Goal: Check status: Check status

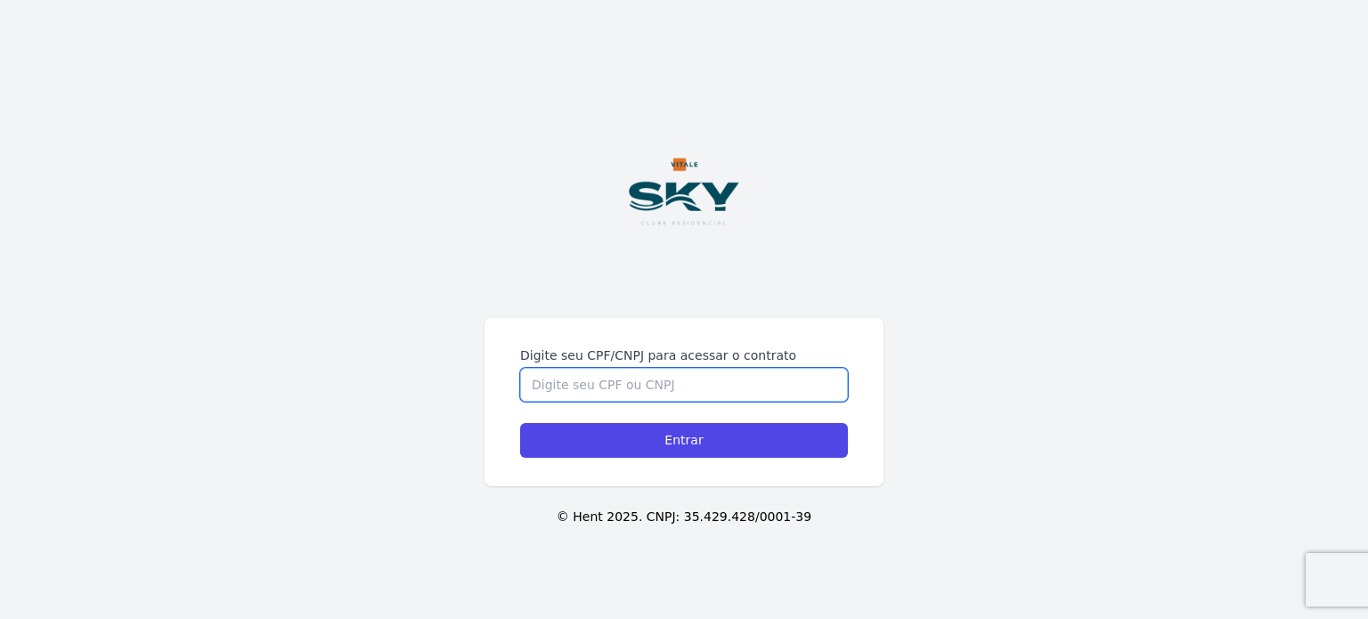
click at [618, 368] on input "Digite seu CPF/CNPJ para acessar o contrato" at bounding box center [684, 385] width 328 height 34
type input "1"
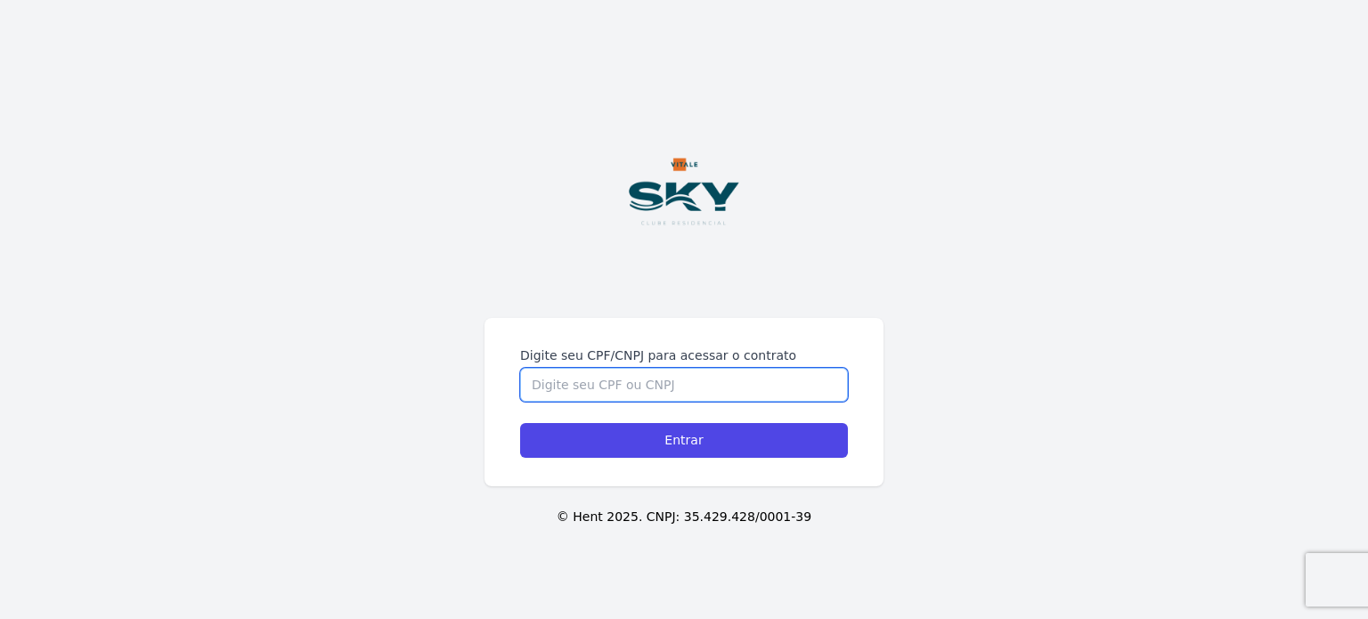
click at [577, 377] on input "Digite seu CPF/CNPJ para acessar o contrato" at bounding box center [684, 385] width 328 height 34
type input "1"
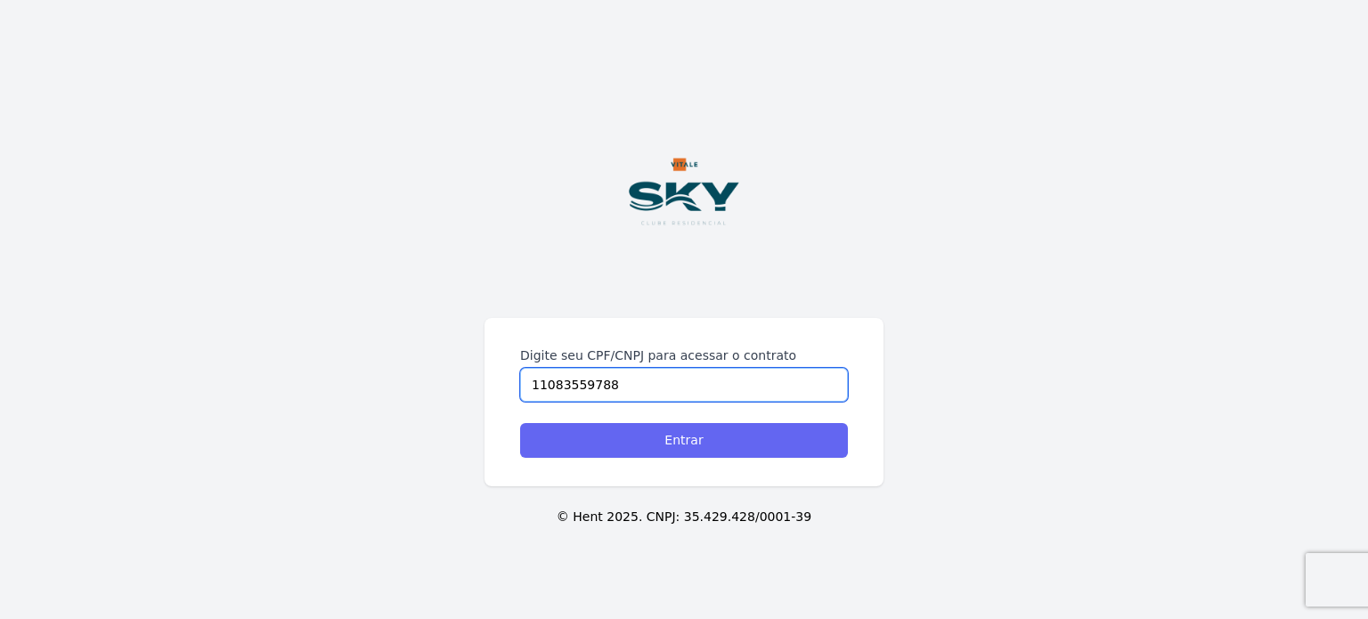
type input "11083559788"
click at [665, 440] on input "Entrar" at bounding box center [684, 440] width 328 height 35
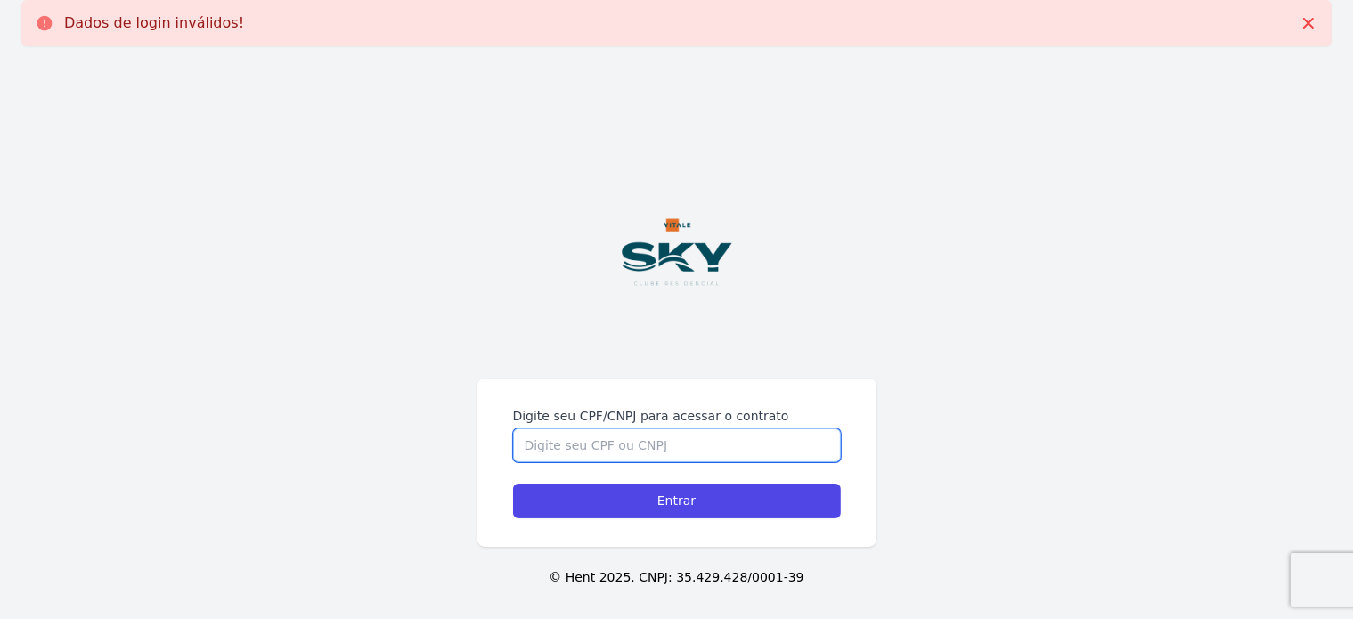
click at [631, 441] on input "Digite seu CPF/CNPJ para acessar o contrato" at bounding box center [677, 445] width 328 height 34
type input "1"
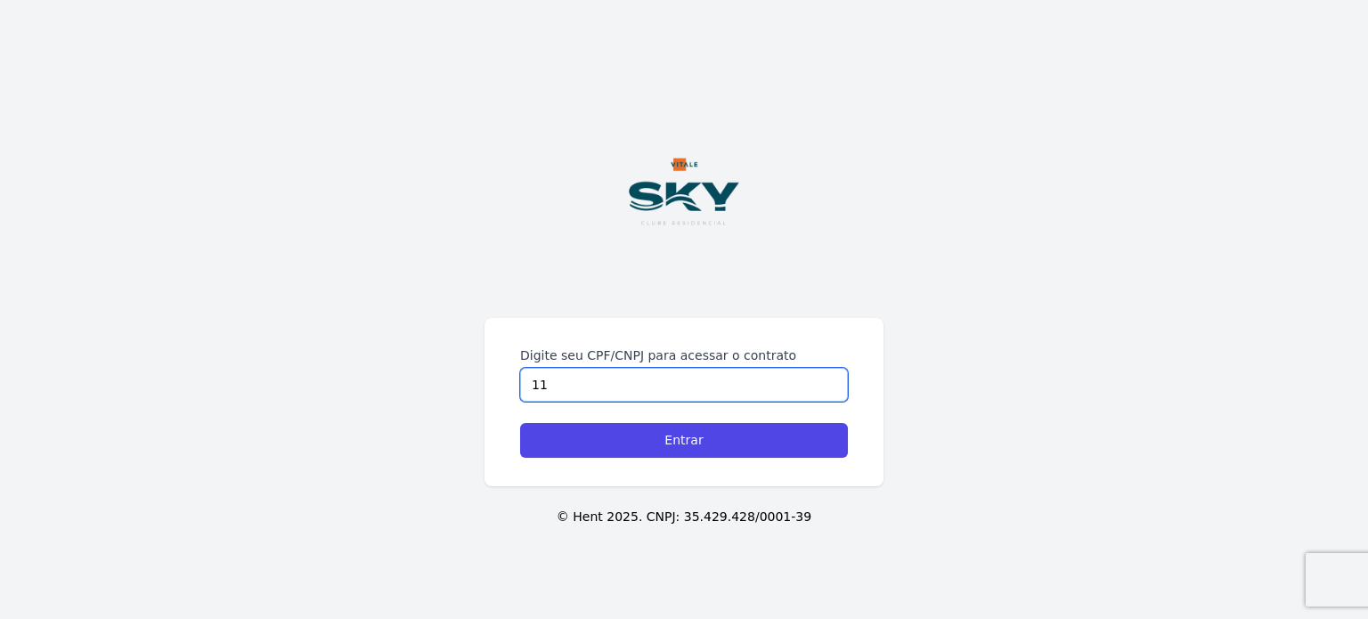
type input "1"
click at [709, 373] on input "Digite seu CPF/CNPJ para acessar o contrato" at bounding box center [684, 385] width 328 height 34
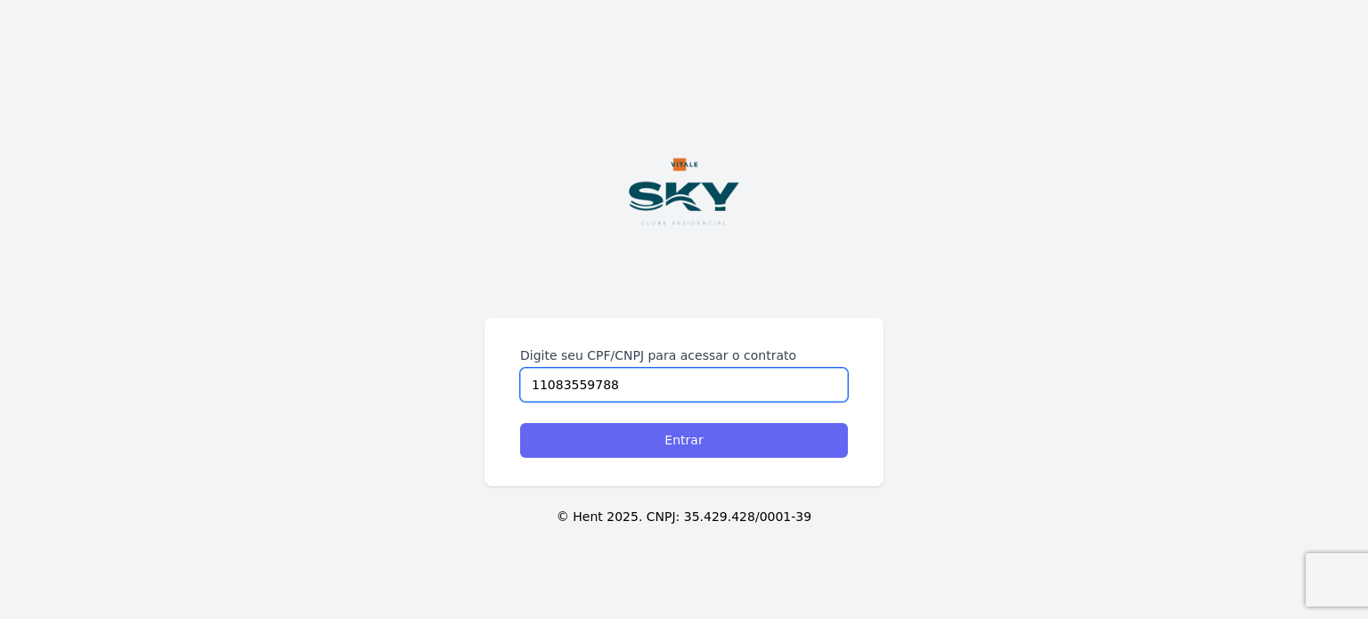
type input "11083559788"
click at [739, 437] on input "Entrar" at bounding box center [684, 440] width 328 height 35
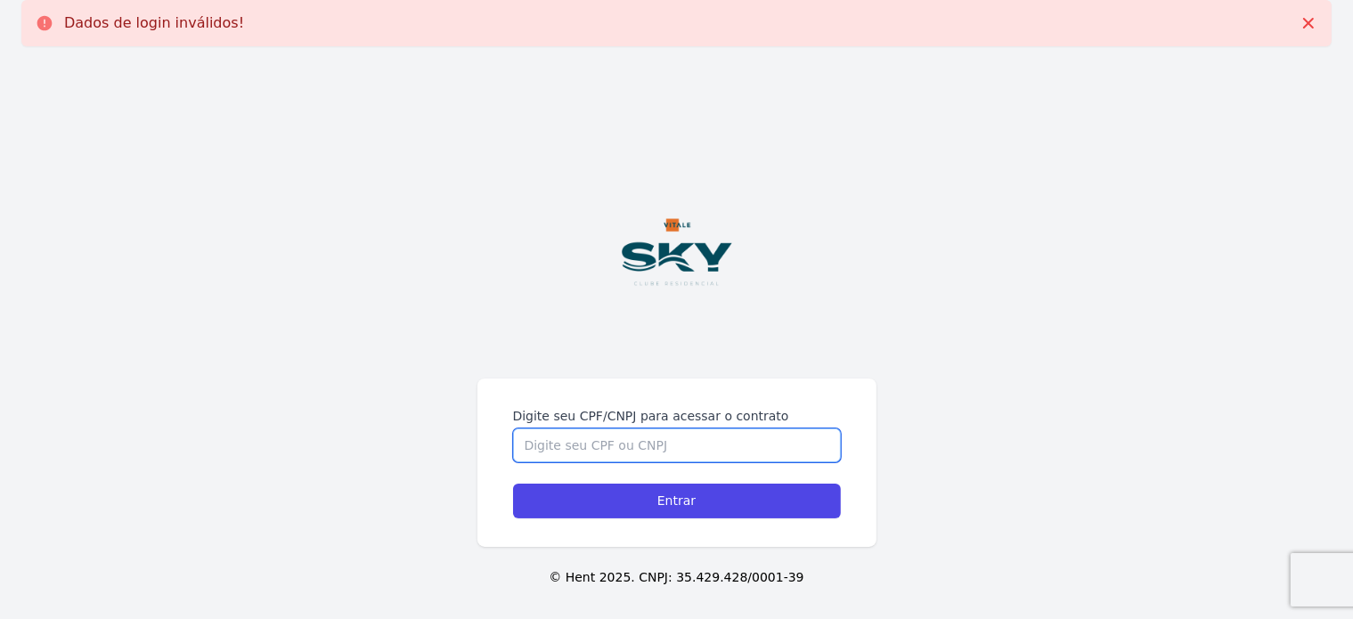
click at [686, 441] on input "Digite seu CPF/CNPJ para acessar o contrato" at bounding box center [677, 445] width 328 height 34
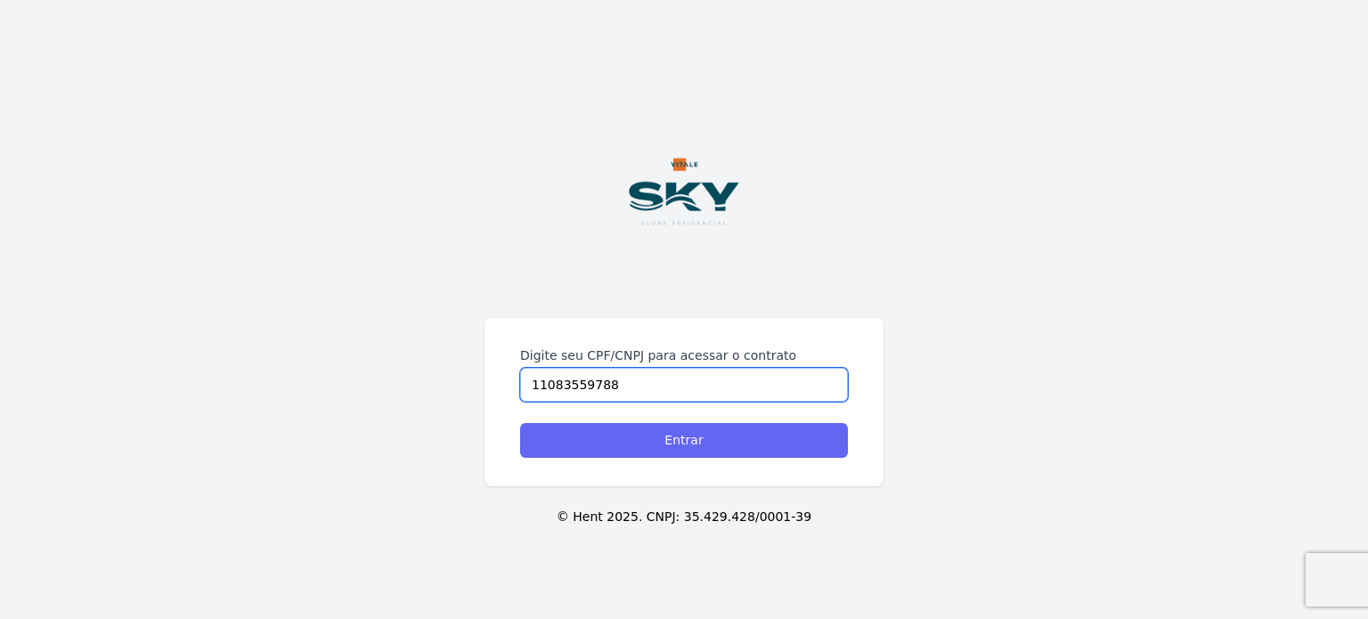
type input "11083559788"
click at [731, 448] on input "Entrar" at bounding box center [684, 440] width 328 height 35
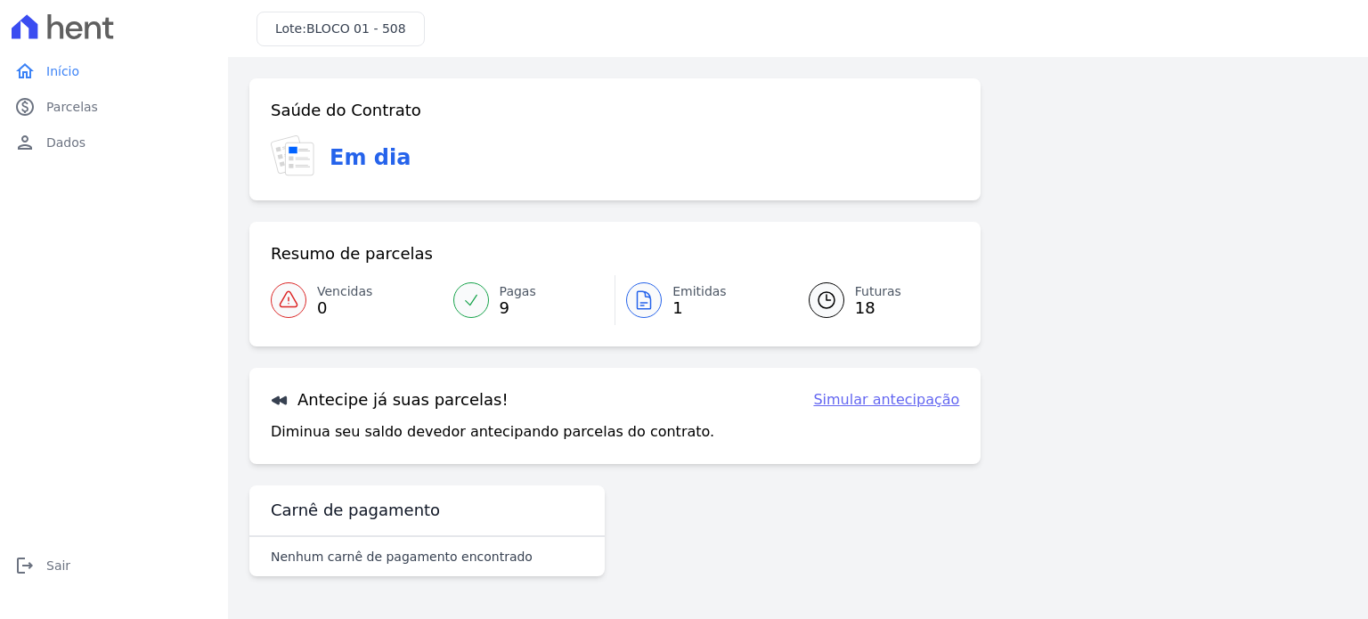
click at [505, 302] on span "9" at bounding box center [518, 308] width 37 height 14
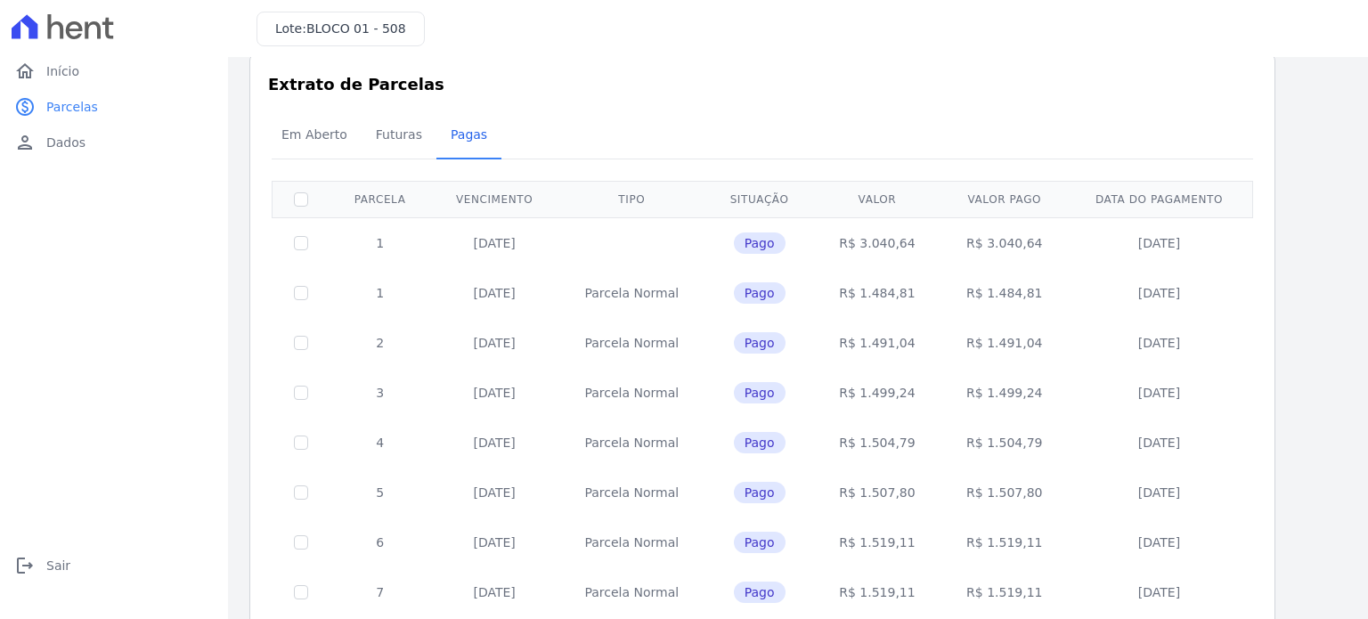
scroll to position [28, 0]
drag, startPoint x: 1347, startPoint y: 313, endPoint x: 1358, endPoint y: 302, distance: 15.1
click at [1358, 302] on main "Listagem de parcelas Baixar PDF Extrato de Parcelas Em Aberto Futuras Pagas 0 s…" at bounding box center [798, 338] width 1140 height 562
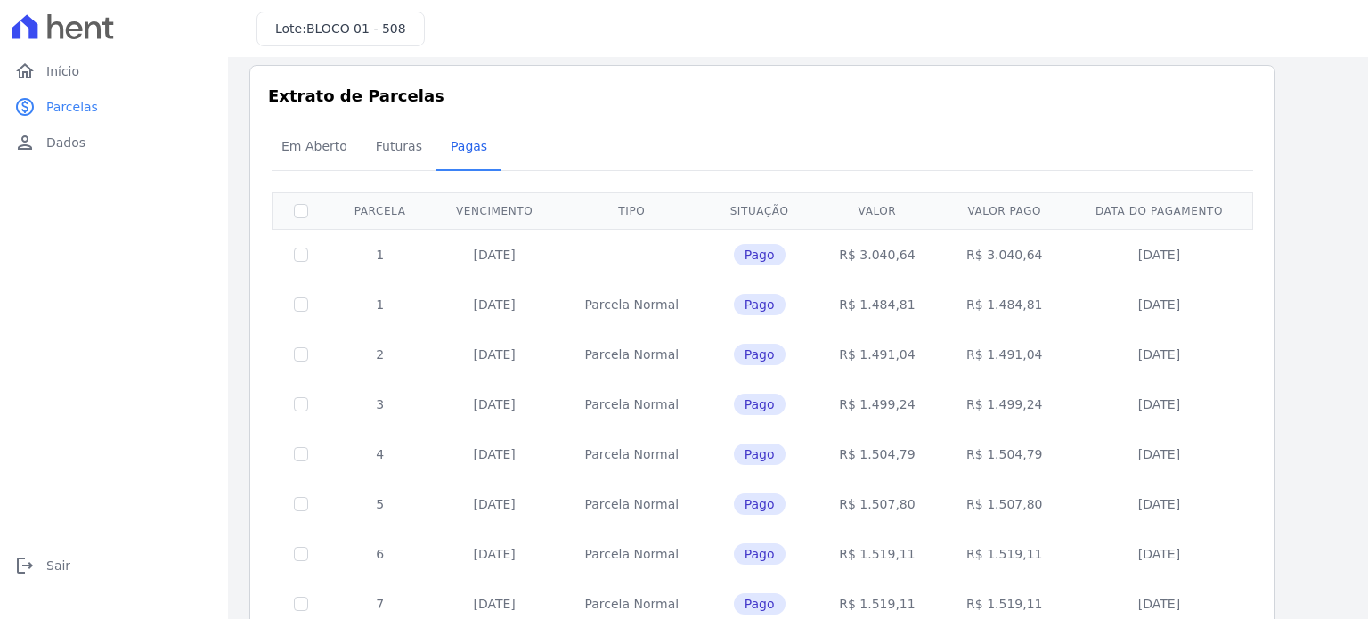
scroll to position [12, 0]
click at [390, 147] on span "Futuras" at bounding box center [399, 147] width 68 height 36
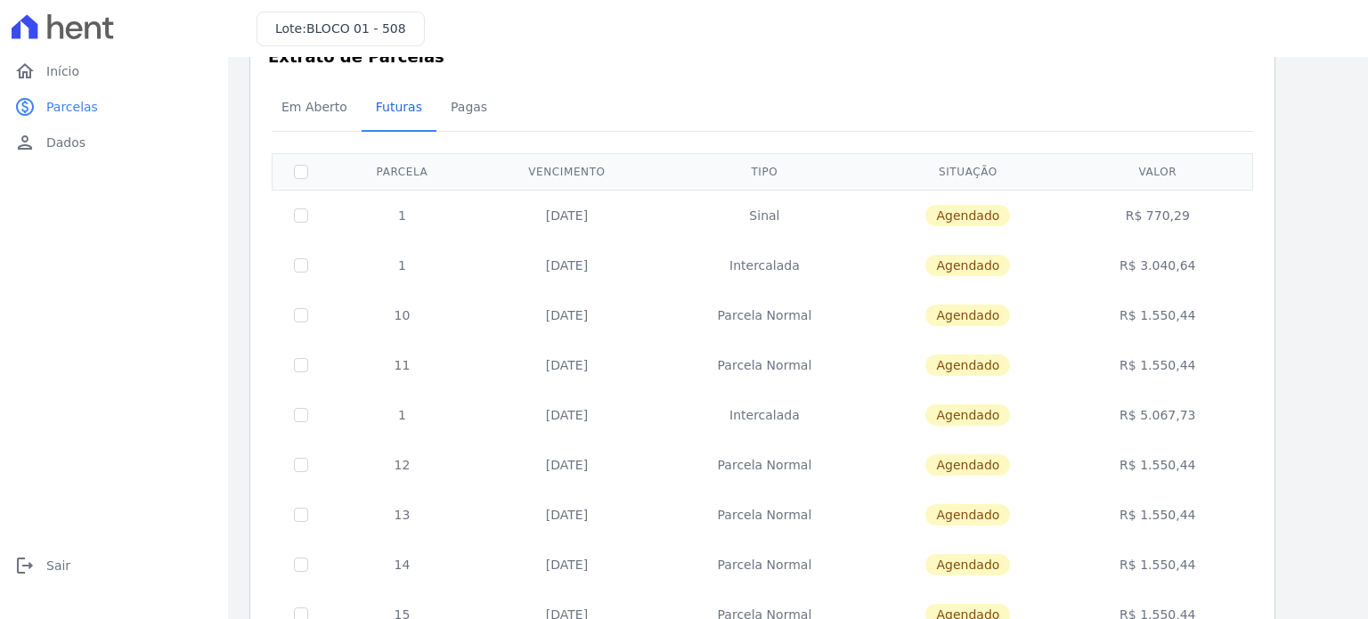
scroll to position [53, 0]
click at [457, 113] on span "Pagas" at bounding box center [469, 106] width 58 height 36
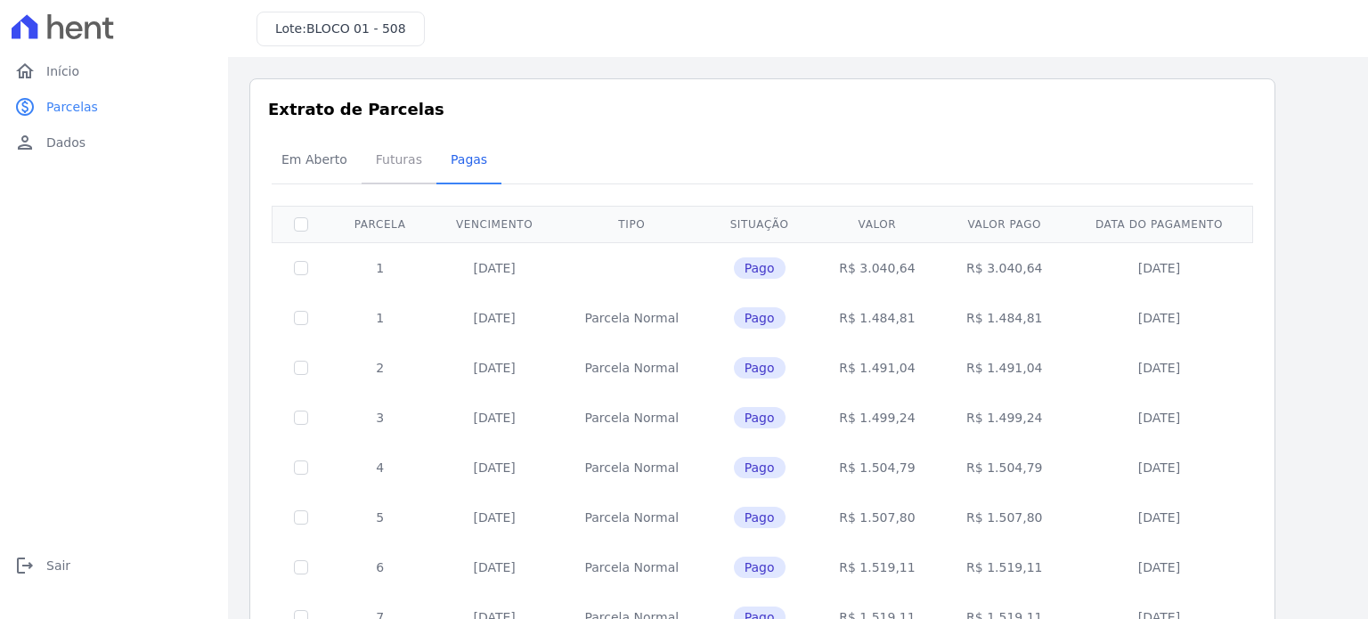
click at [397, 174] on span "Futuras" at bounding box center [399, 160] width 68 height 36
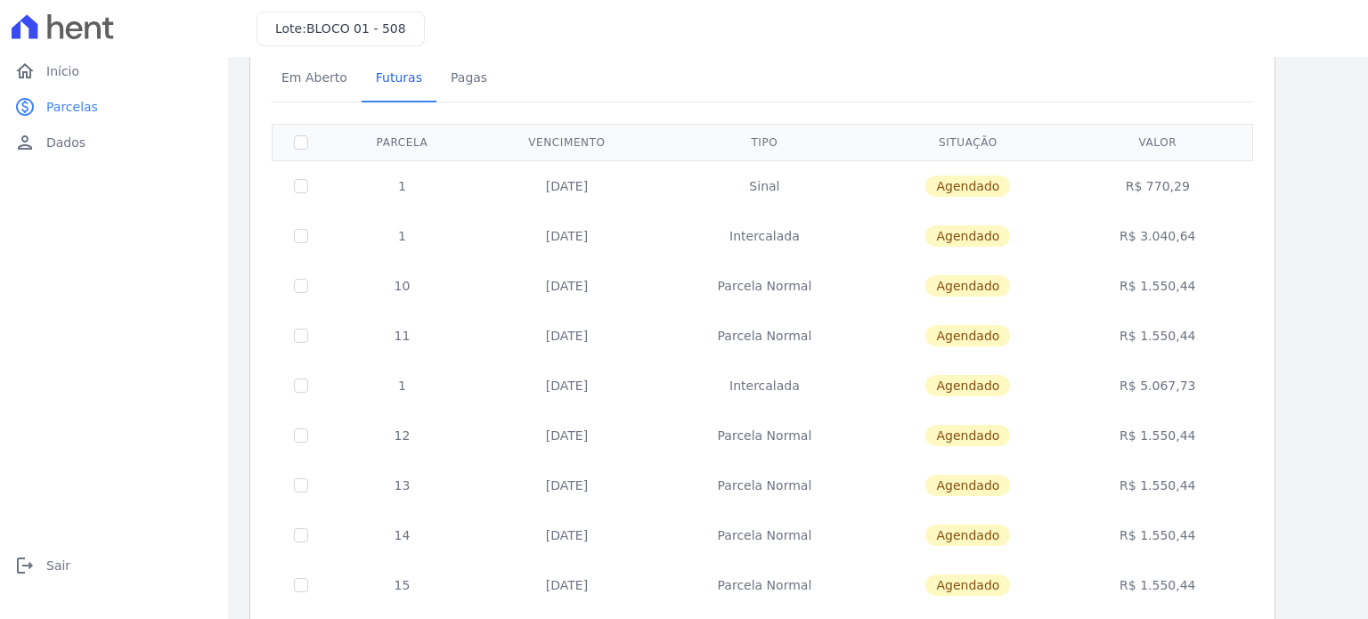
scroll to position [84, 0]
drag, startPoint x: 1347, startPoint y: 268, endPoint x: 1358, endPoint y: 262, distance: 12.4
click at [1358, 262] on main "Listagem de parcelas Baixar PDF Extrato de Parcelas Em Aberto Futuras Pagas 0 s…" at bounding box center [798, 338] width 1140 height 562
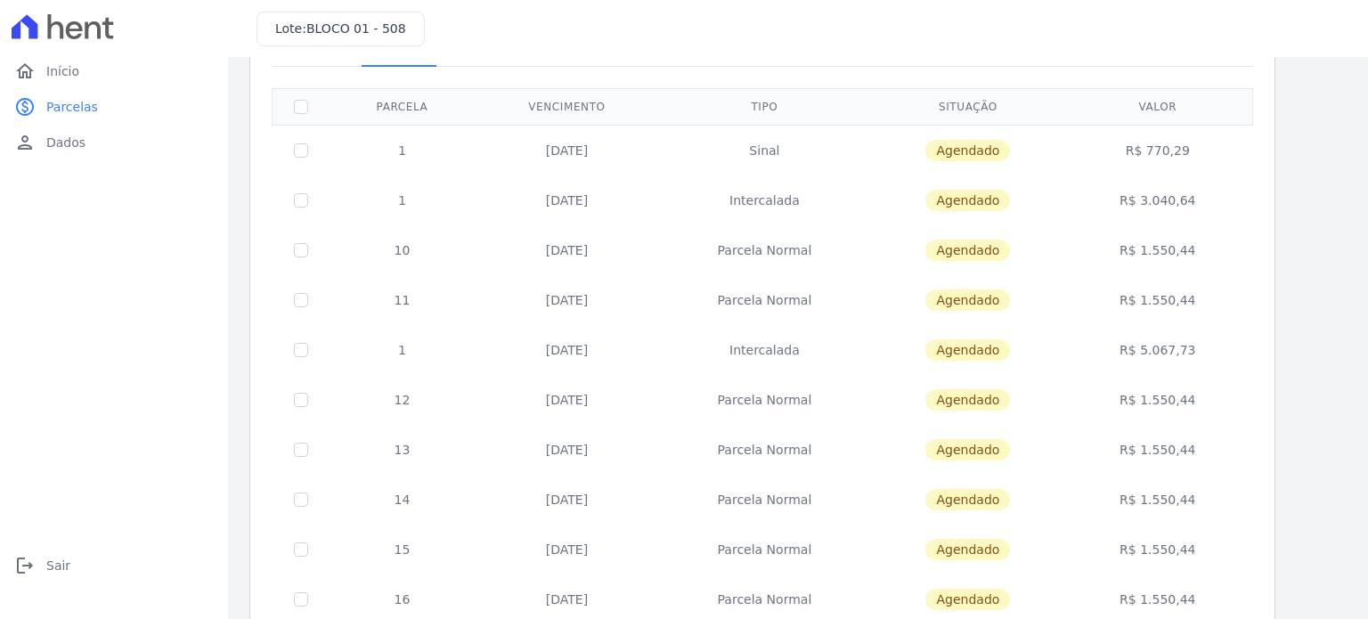
scroll to position [121, 0]
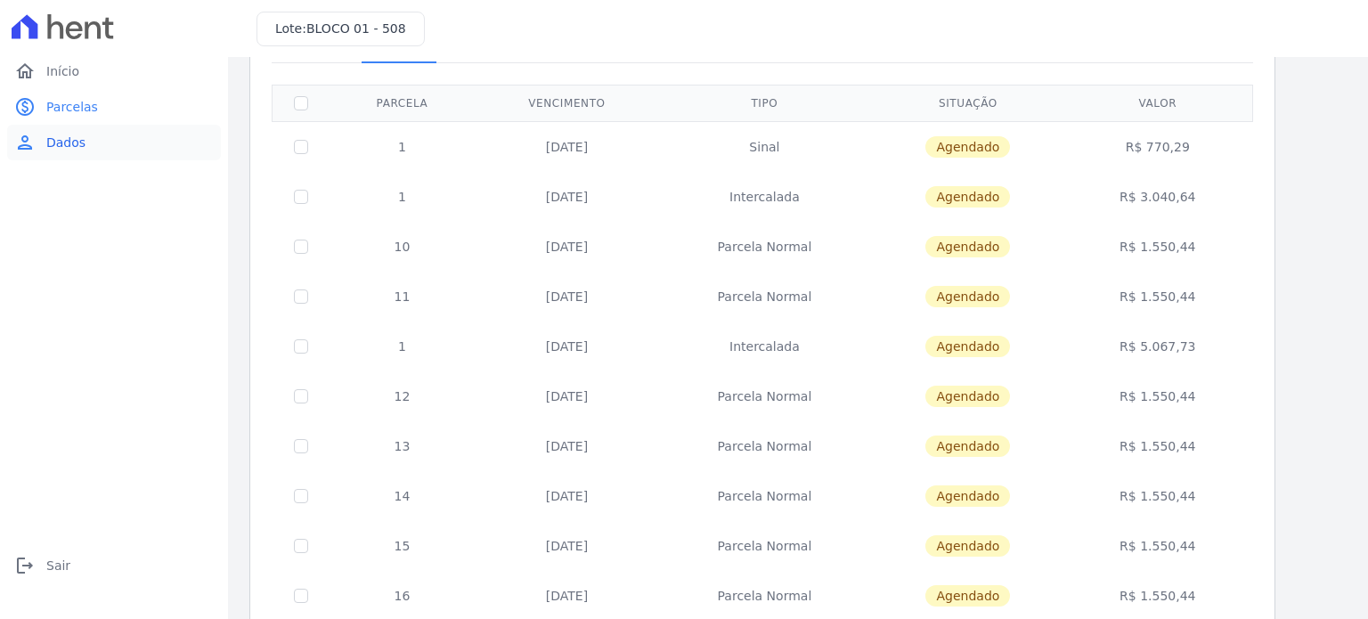
click at [64, 149] on span "Dados" at bounding box center [65, 143] width 39 height 18
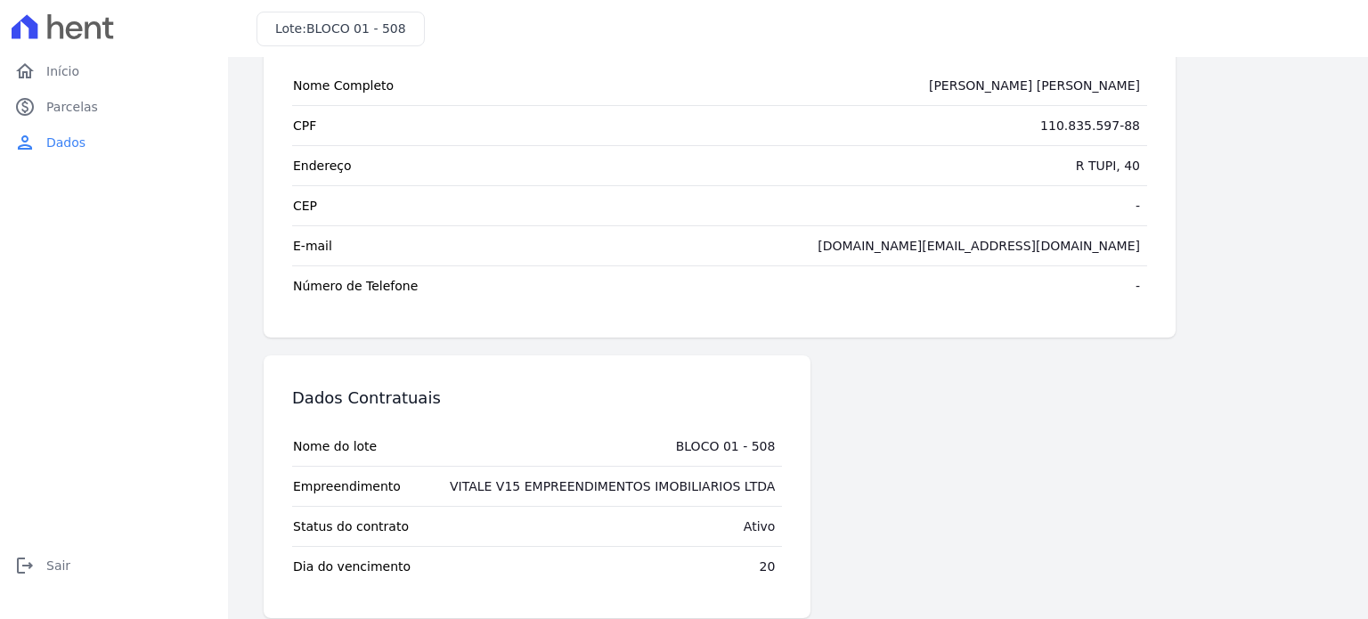
scroll to position [110, 0]
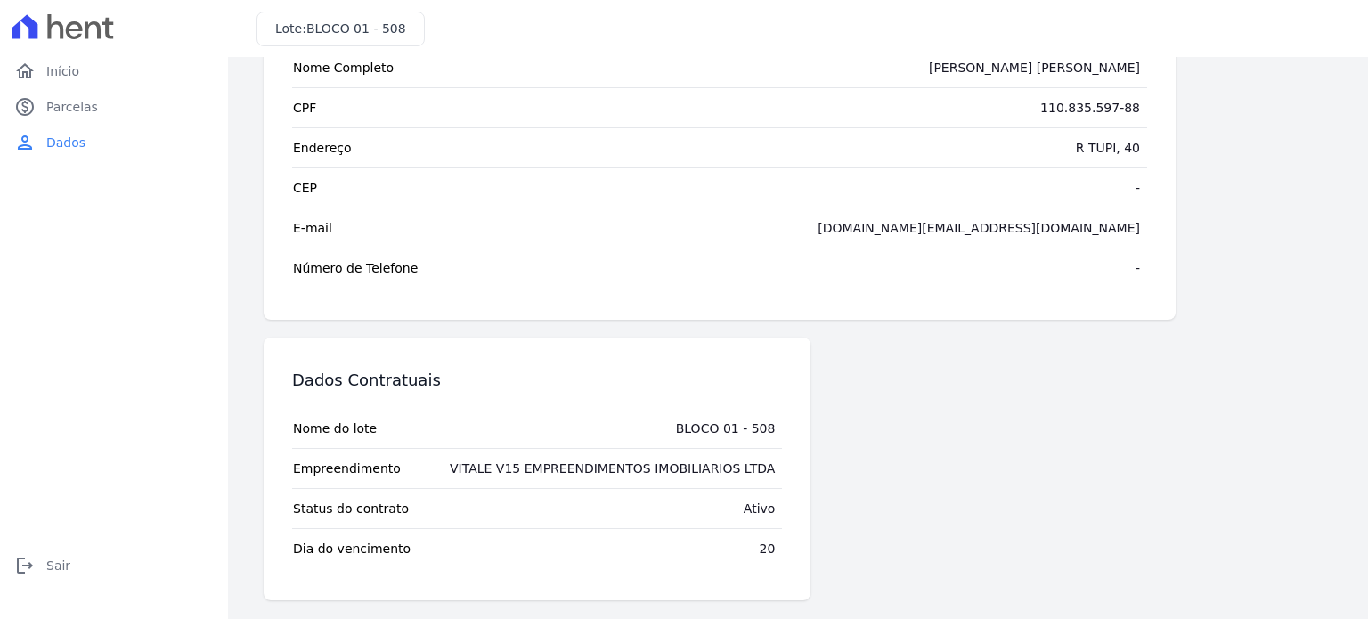
click at [1350, 423] on div "Dados Cadastrais Editar Nome Completo JOYCE CHRISTINA ROSA SANTOS CPF 110.835.5…" at bounding box center [798, 284] width 1140 height 675
drag, startPoint x: 1350, startPoint y: 423, endPoint x: 1357, endPoint y: 327, distance: 96.5
click at [1357, 327] on main "Dados Cadastrais Editar Nome Completo JOYCE CHRISTINA ROSA SANTOS CPF 110.835.5…" at bounding box center [798, 338] width 1140 height 562
click at [1288, 387] on div "Dados Cadastrais Editar Nome Completo JOYCE CHRISTINA ROSA SANTOS CPF 110.835.5…" at bounding box center [797, 284] width 1097 height 632
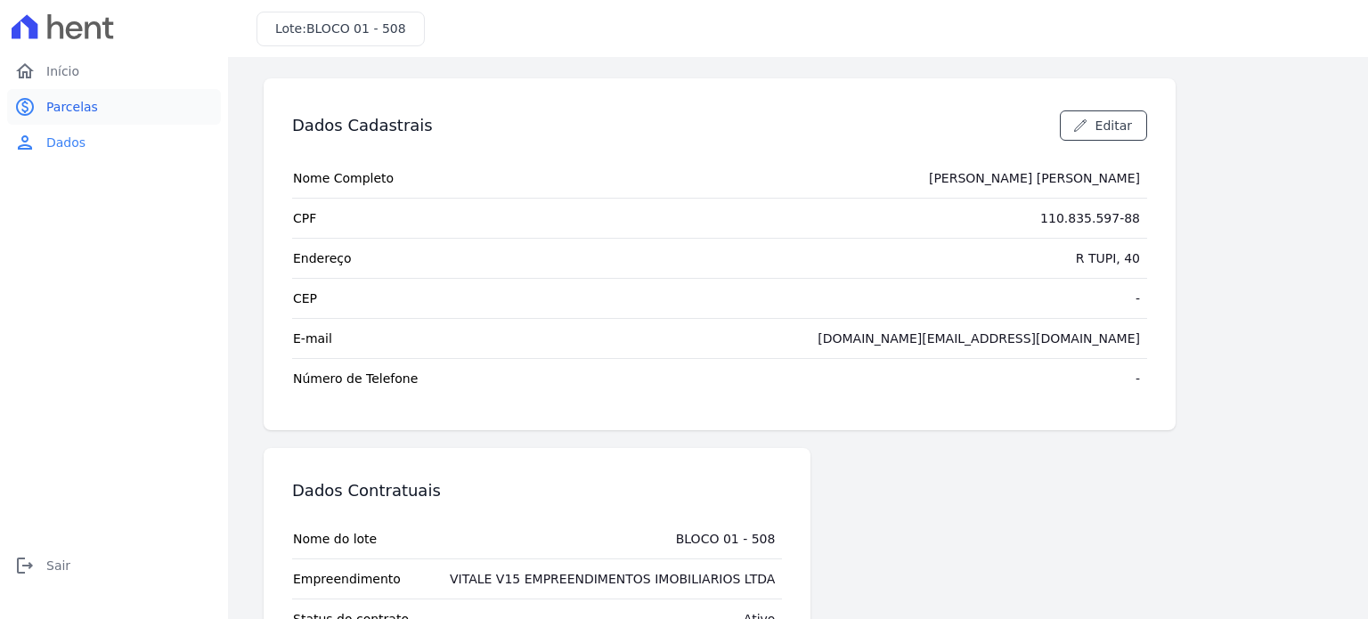
click at [21, 106] on icon "paid" at bounding box center [24, 106] width 21 height 21
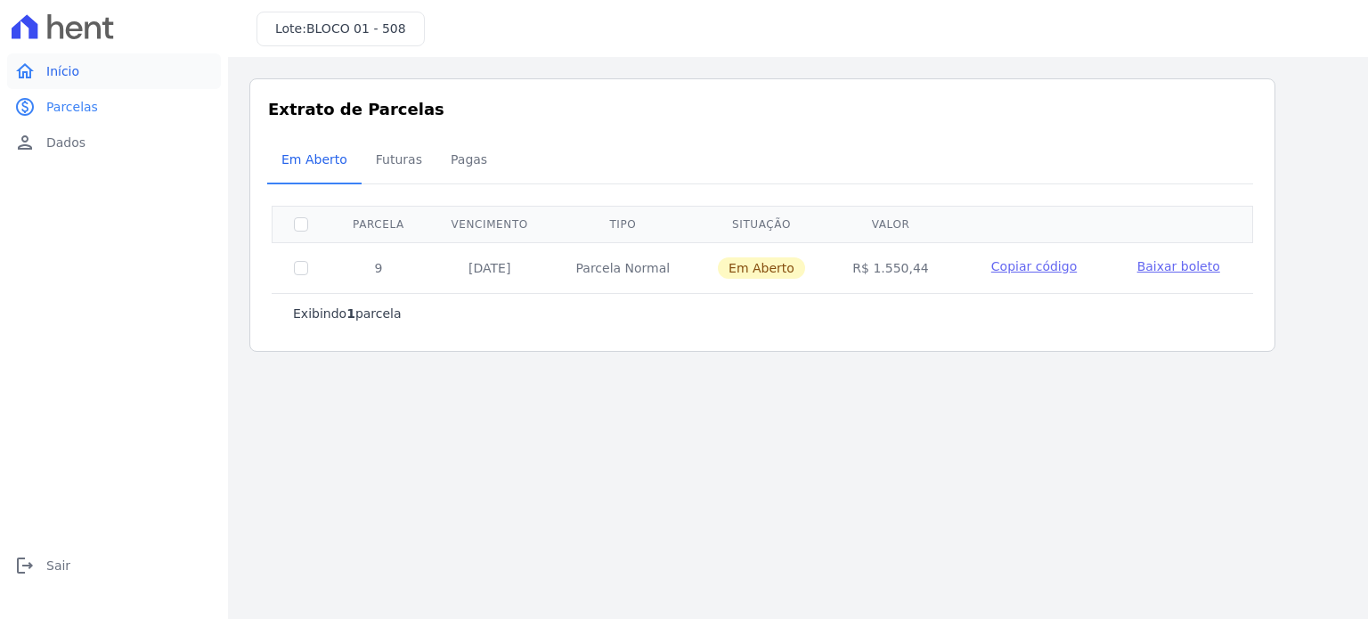
click at [52, 64] on span "Início" at bounding box center [62, 71] width 33 height 18
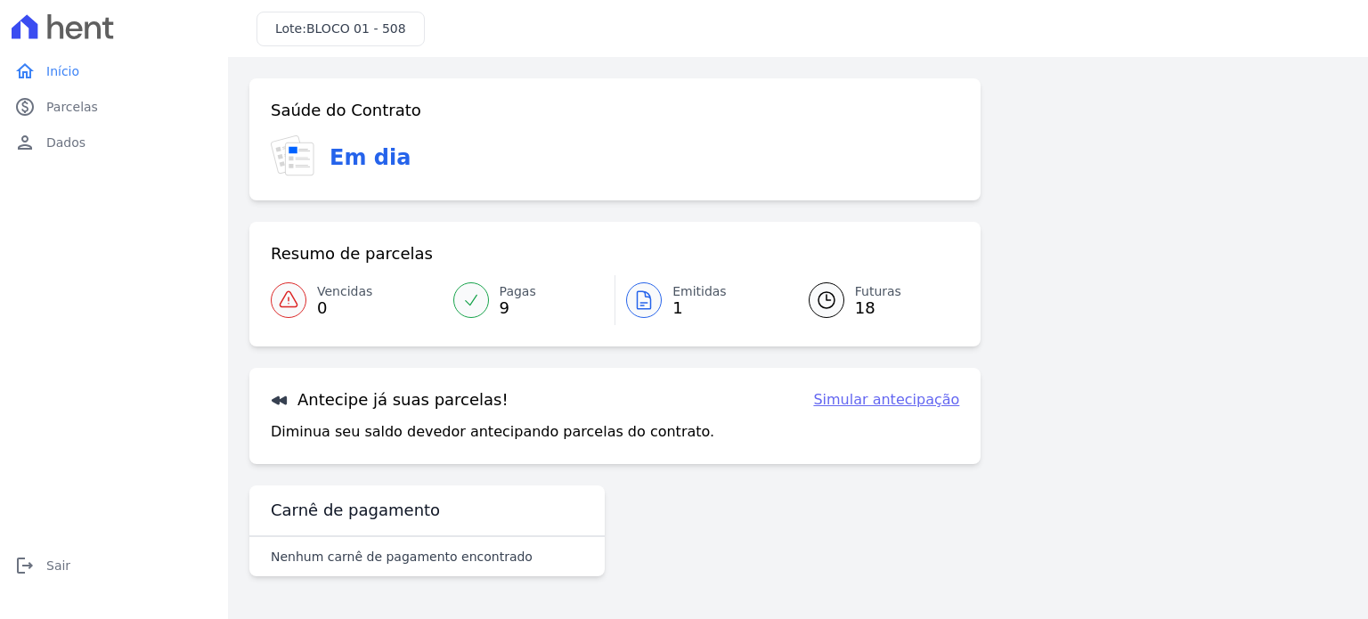
click at [856, 303] on span "18" at bounding box center [878, 308] width 46 height 14
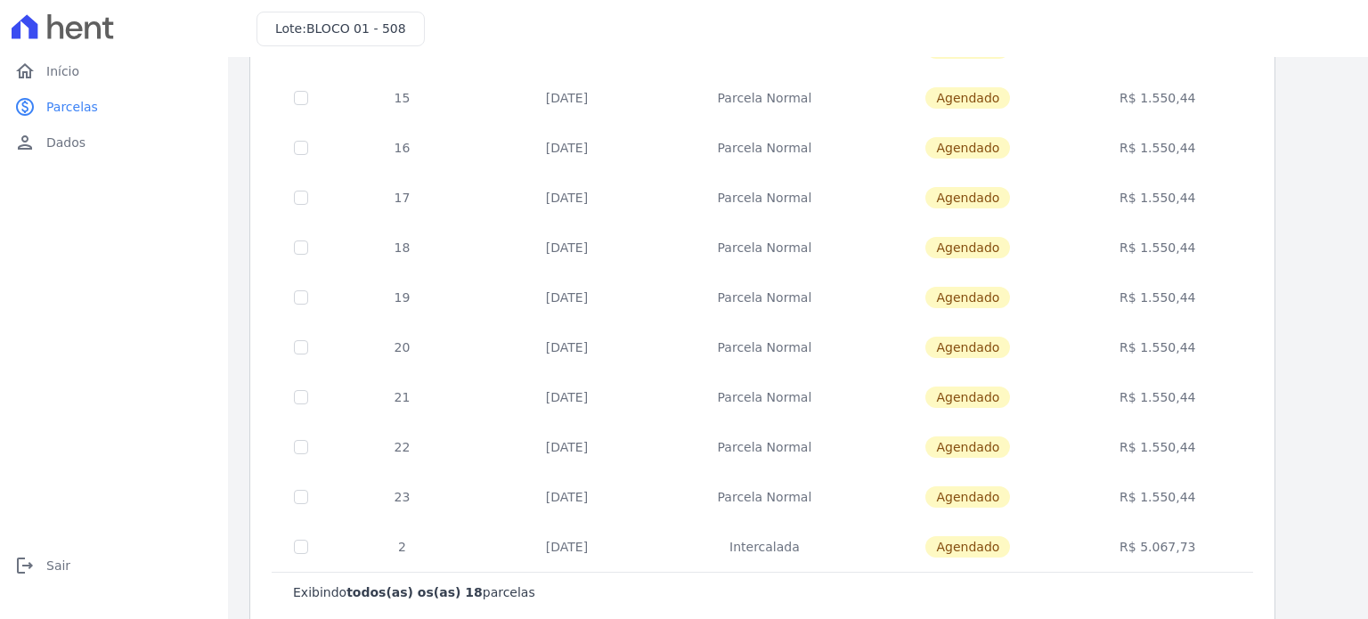
scroll to position [600, 0]
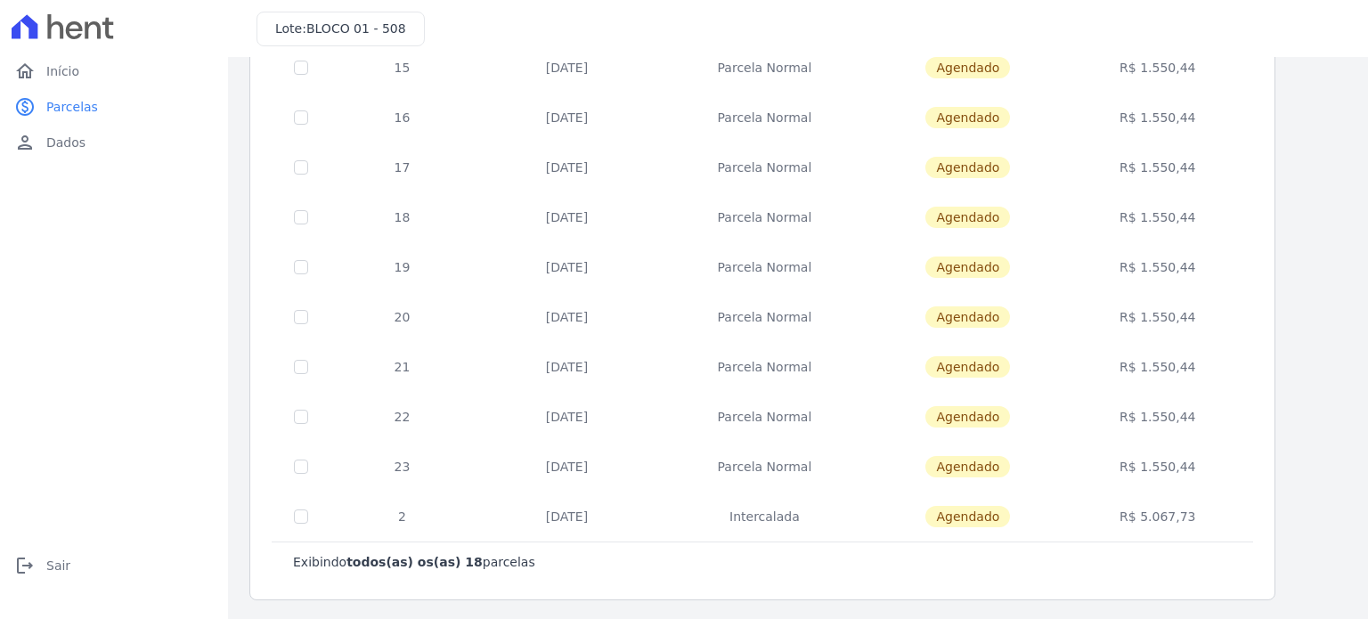
click at [54, 22] on icon at bounding box center [56, 26] width 16 height 25
click at [58, 148] on span "Dados" at bounding box center [65, 143] width 39 height 18
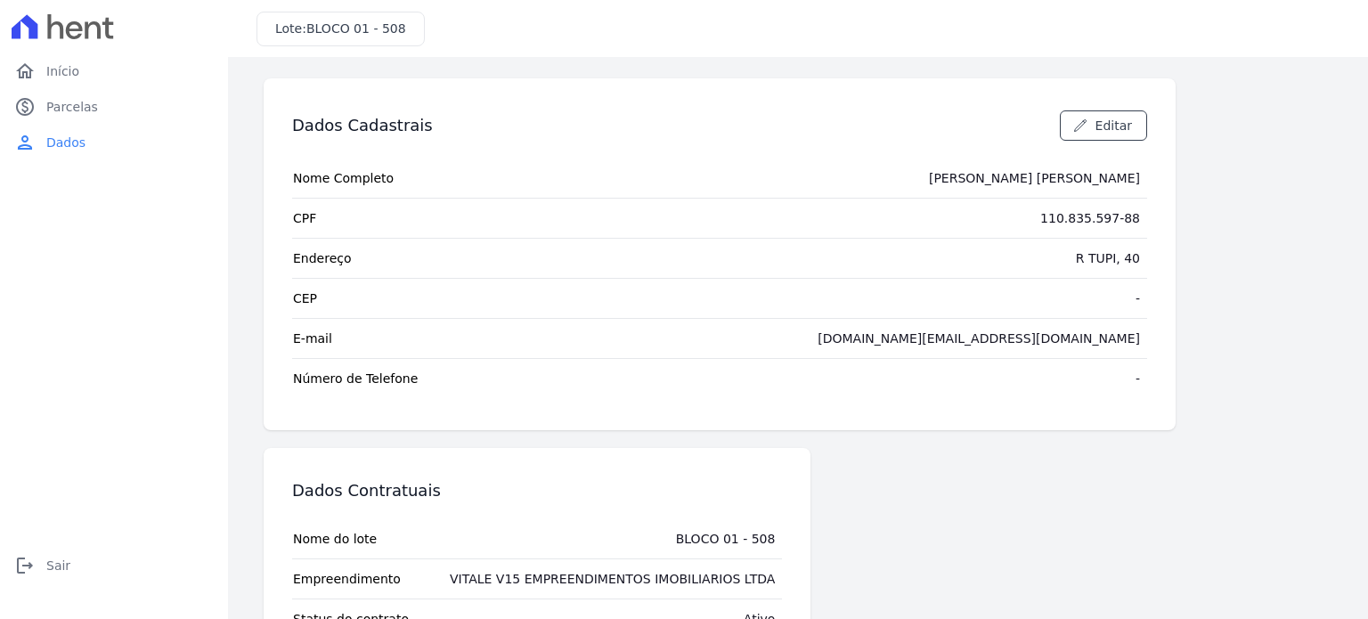
click at [71, 17] on icon at bounding box center [63, 26] width 102 height 25
click at [66, 103] on span "Parcelas" at bounding box center [72, 107] width 52 height 18
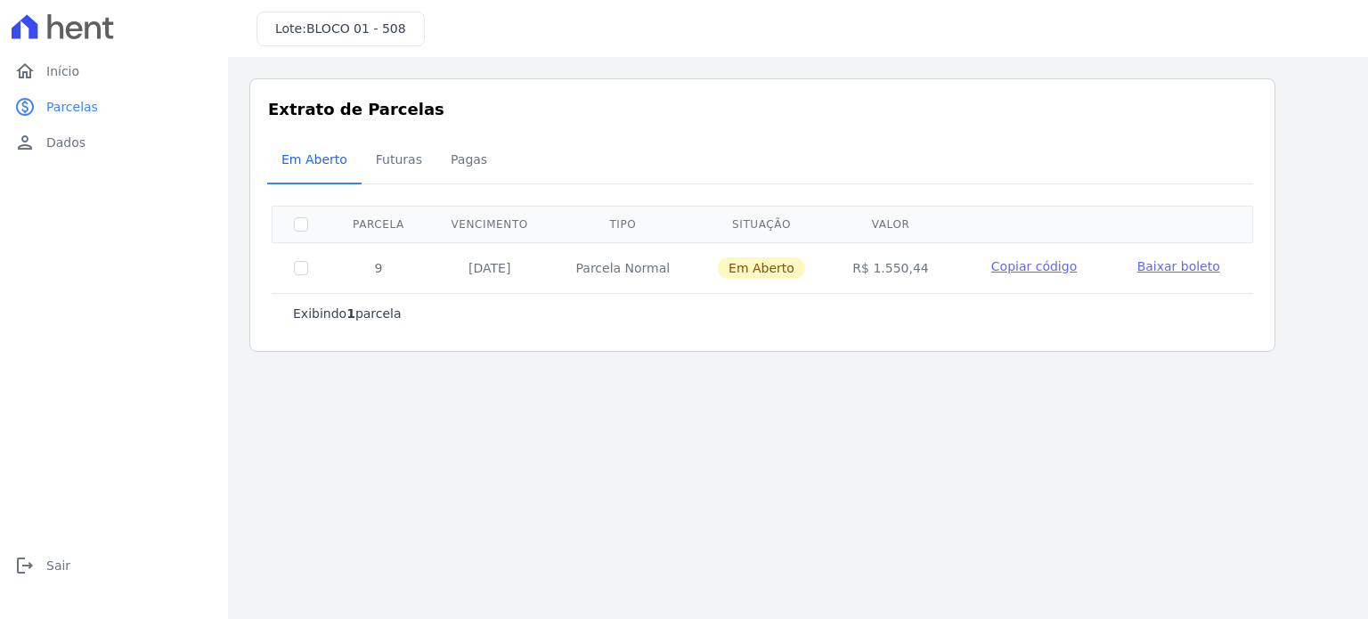
click at [691, 35] on div "Lote: BLOCO 01 - 508" at bounding box center [798, 28] width 1140 height 57
click at [387, 163] on span "Futuras" at bounding box center [399, 160] width 68 height 36
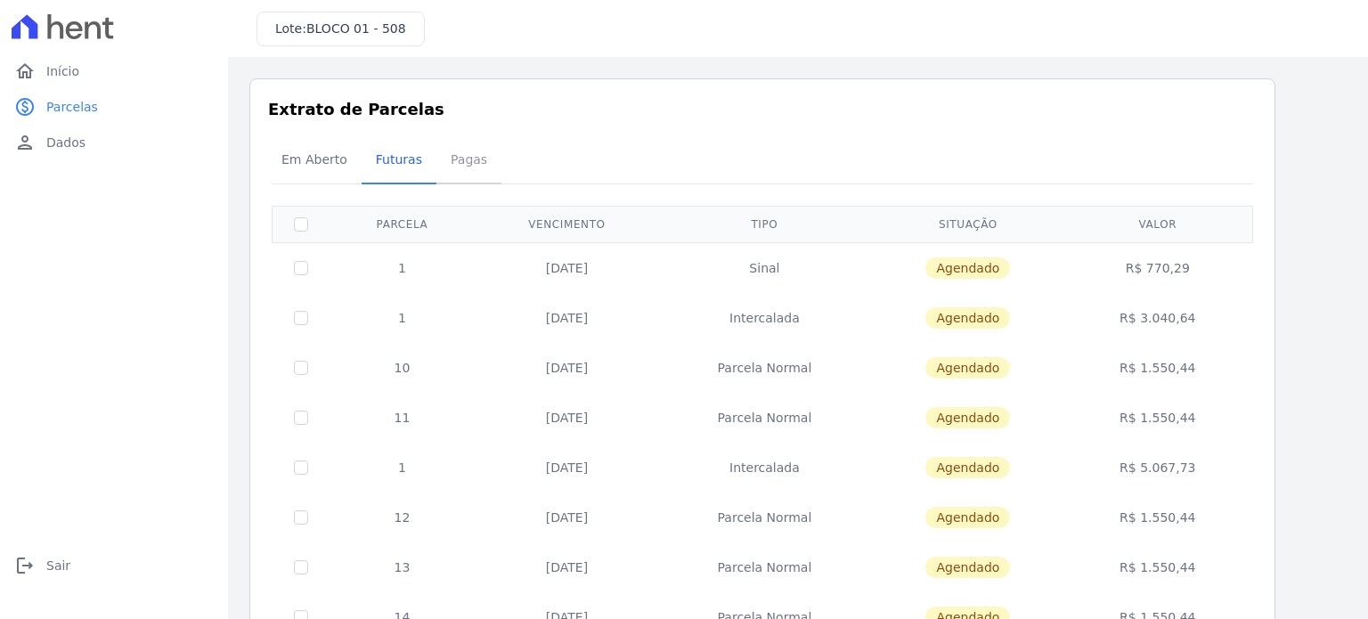
click at [468, 162] on span "Pagas" at bounding box center [469, 160] width 58 height 36
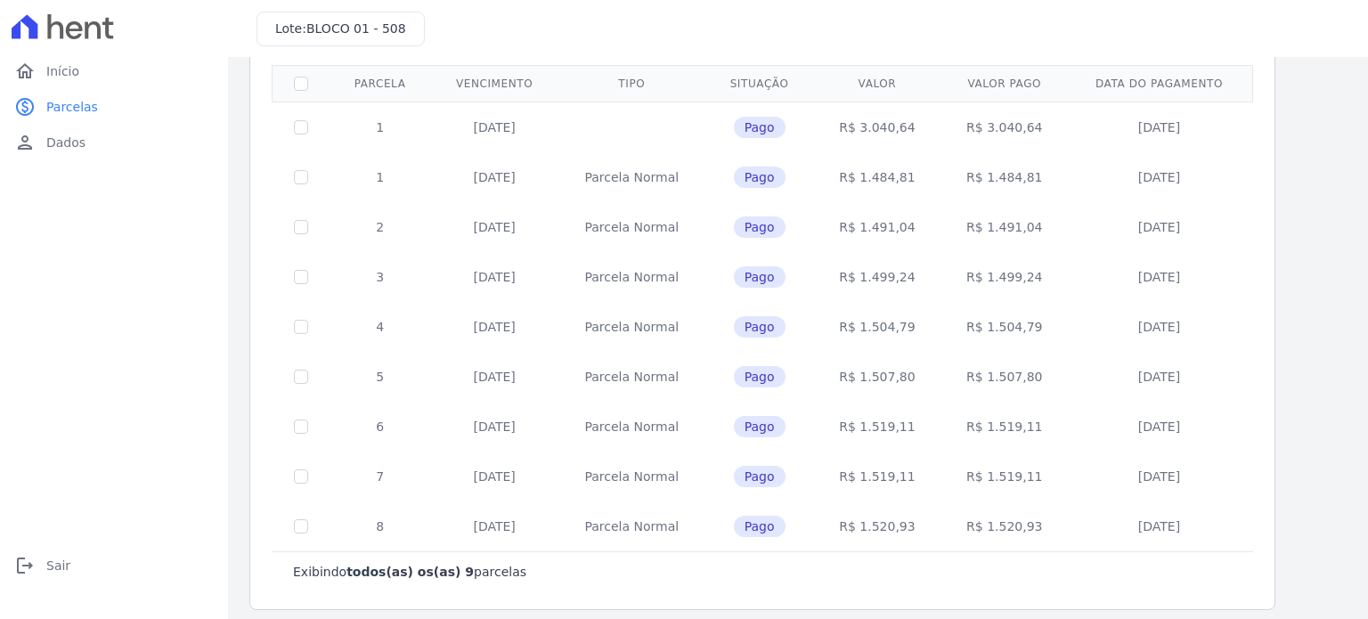
scroll to position [151, 0]
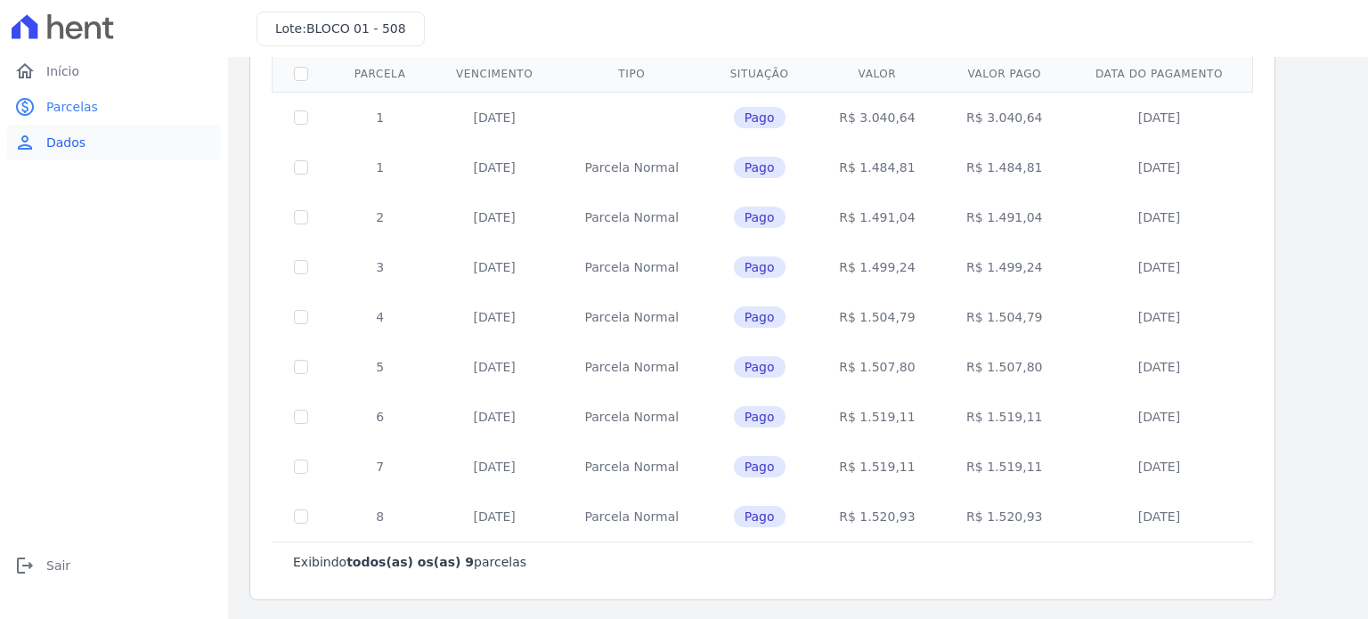
click at [76, 125] on link "person Dados" at bounding box center [114, 143] width 214 height 36
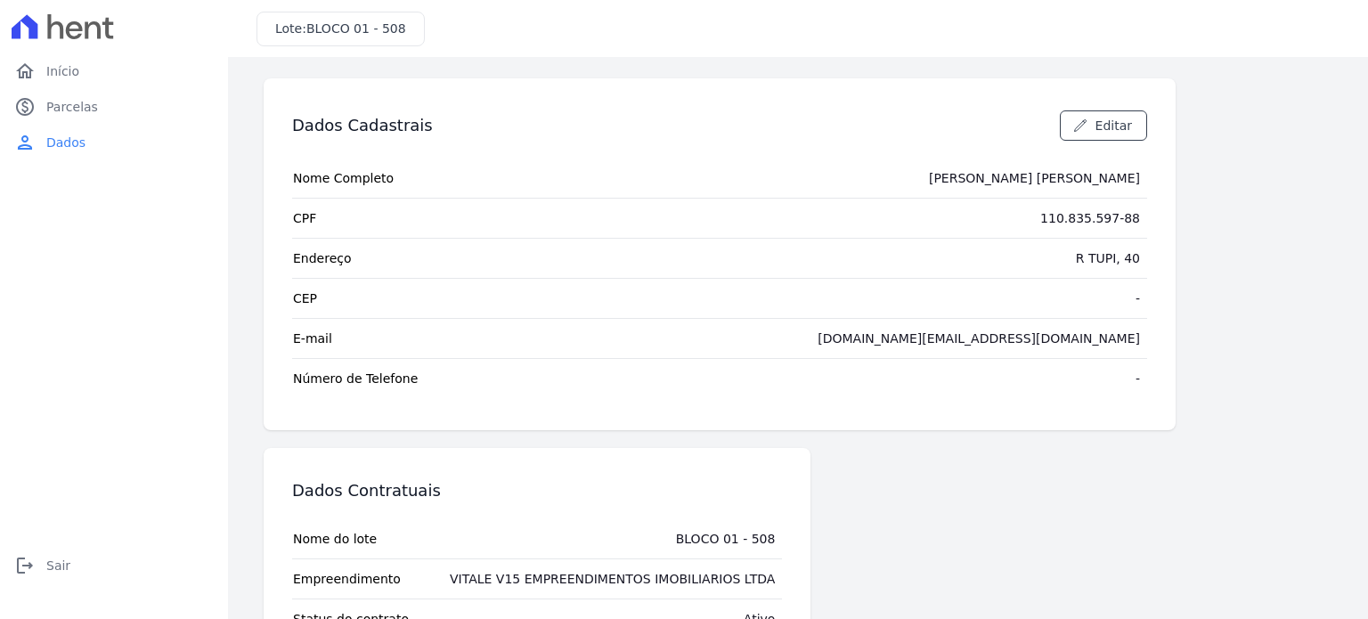
click at [39, 38] on icon at bounding box center [63, 26] width 102 height 25
click at [69, 76] on span "Início" at bounding box center [62, 71] width 33 height 18
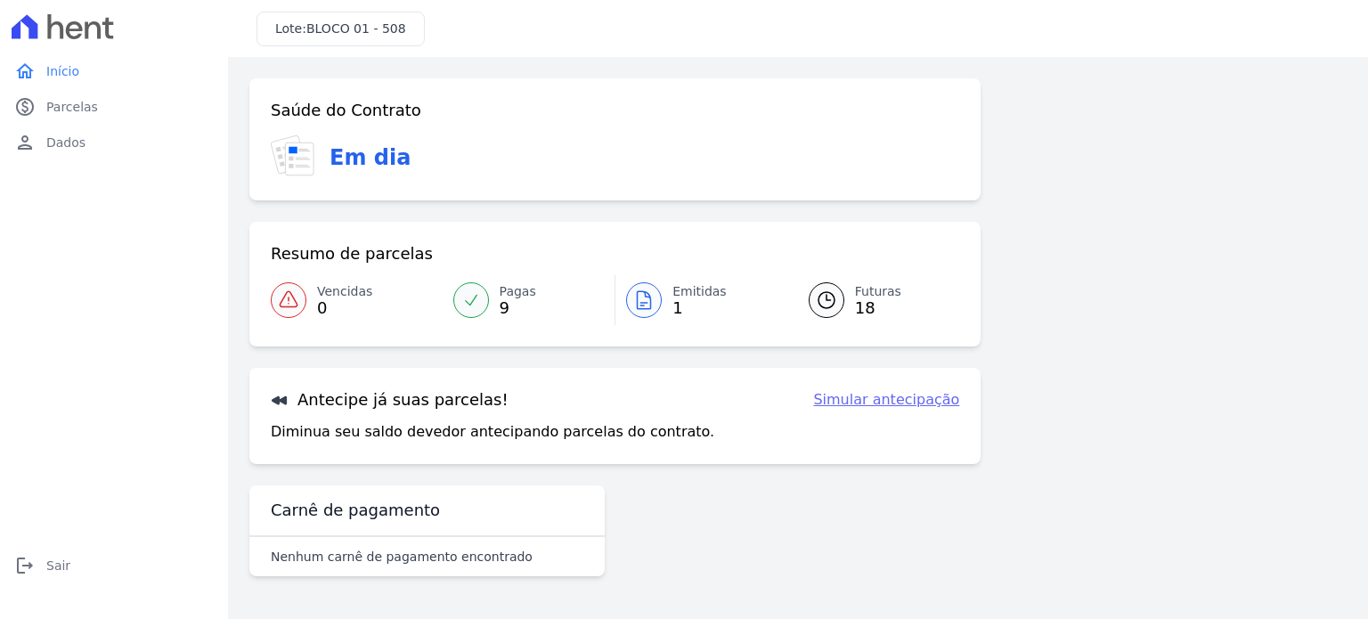
click at [901, 397] on link "Simular antecipação" at bounding box center [886, 399] width 146 height 21
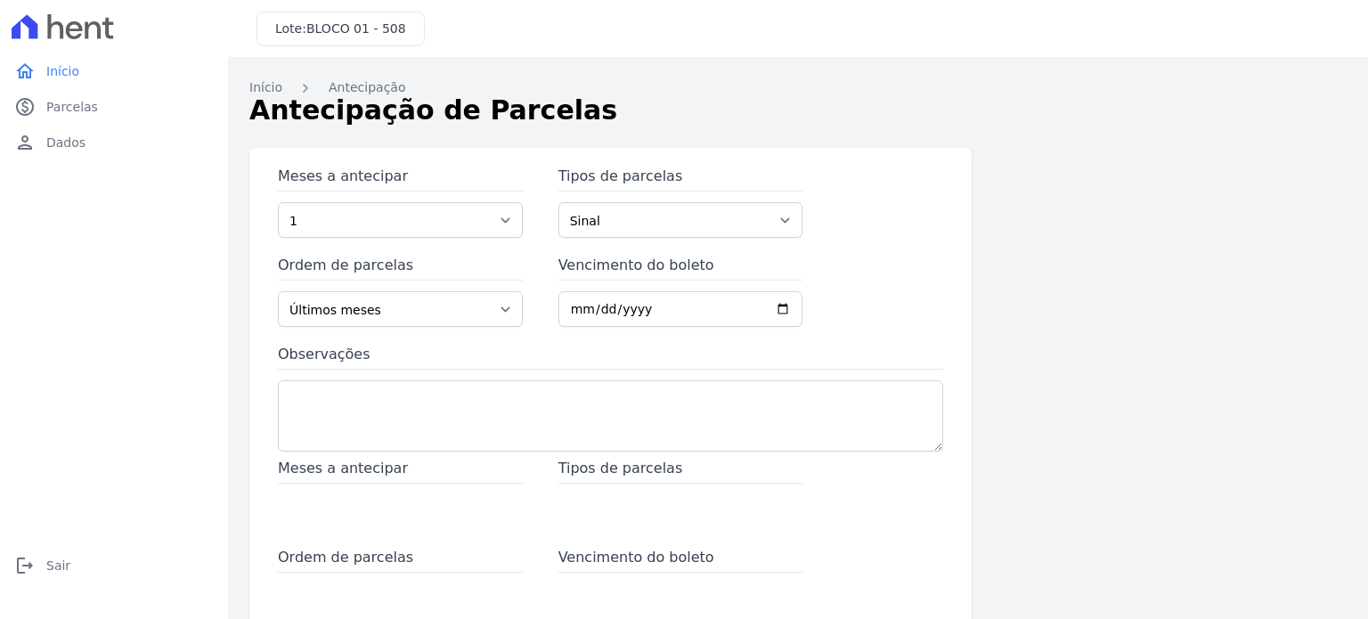
click at [118, 41] on div at bounding box center [114, 26] width 214 height 53
click at [107, 32] on icon at bounding box center [108, 28] width 12 height 21
click at [47, 110] on span "Parcelas" at bounding box center [72, 107] width 52 height 18
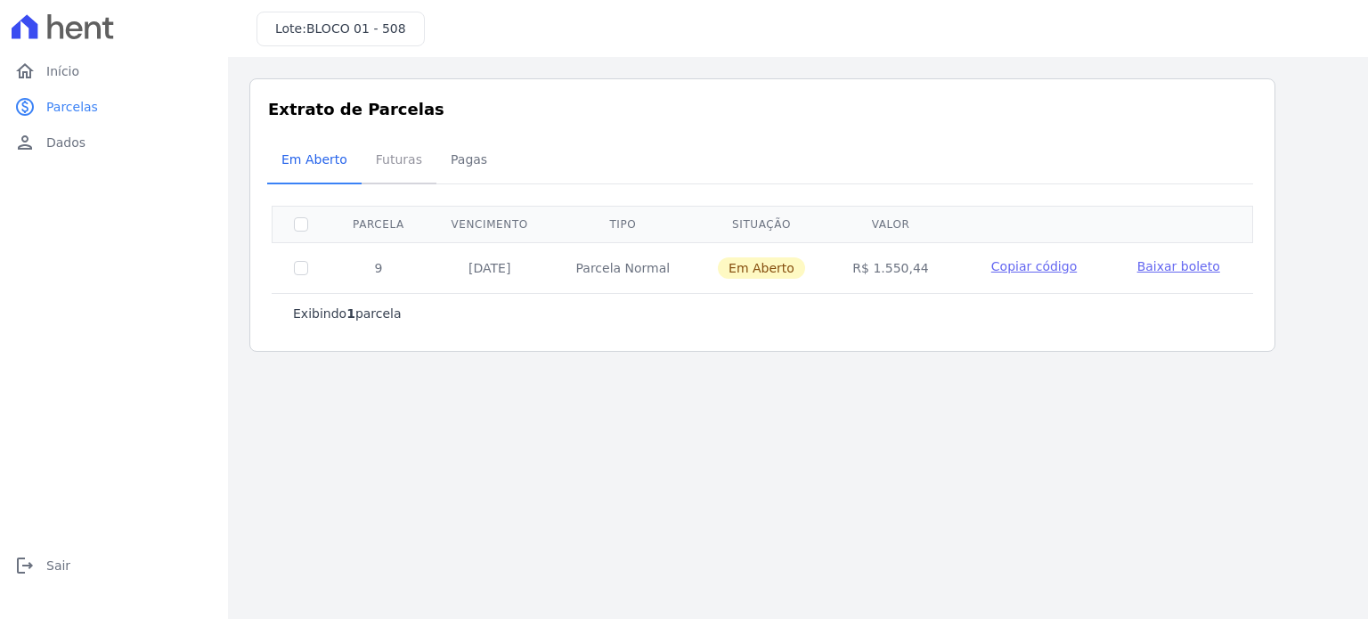
click at [374, 157] on span "Futuras" at bounding box center [399, 160] width 68 height 36
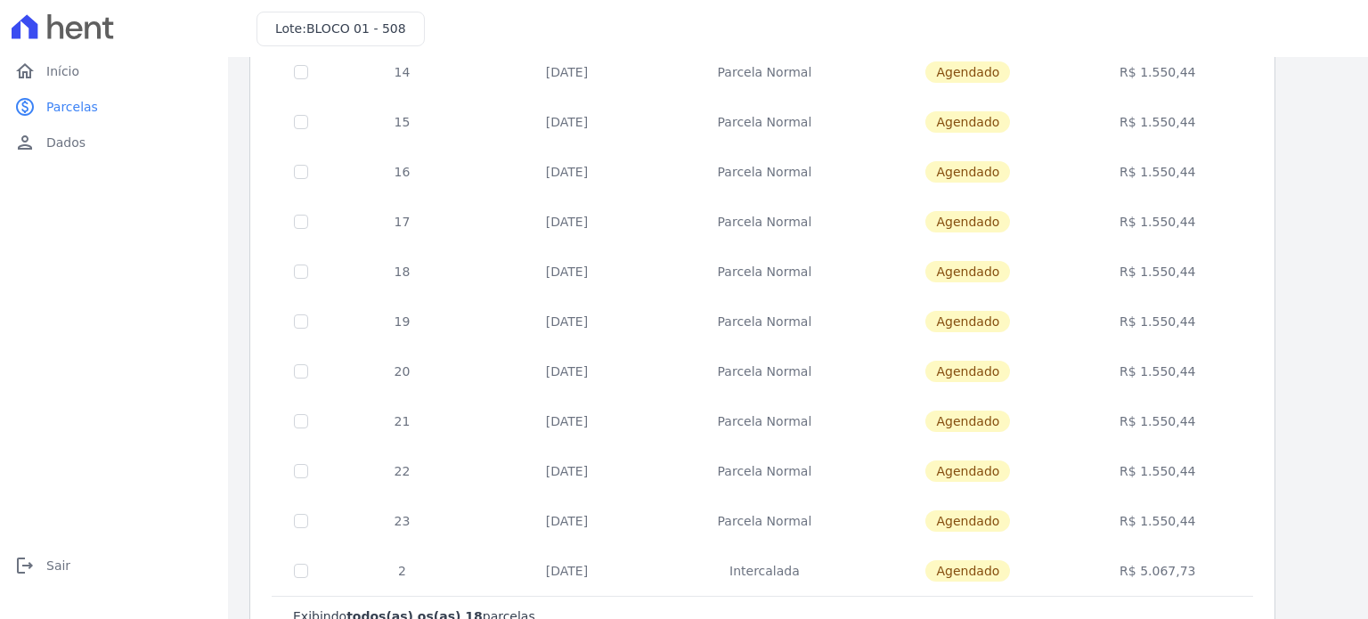
scroll to position [600, 0]
